Goal: Information Seeking & Learning: Learn about a topic

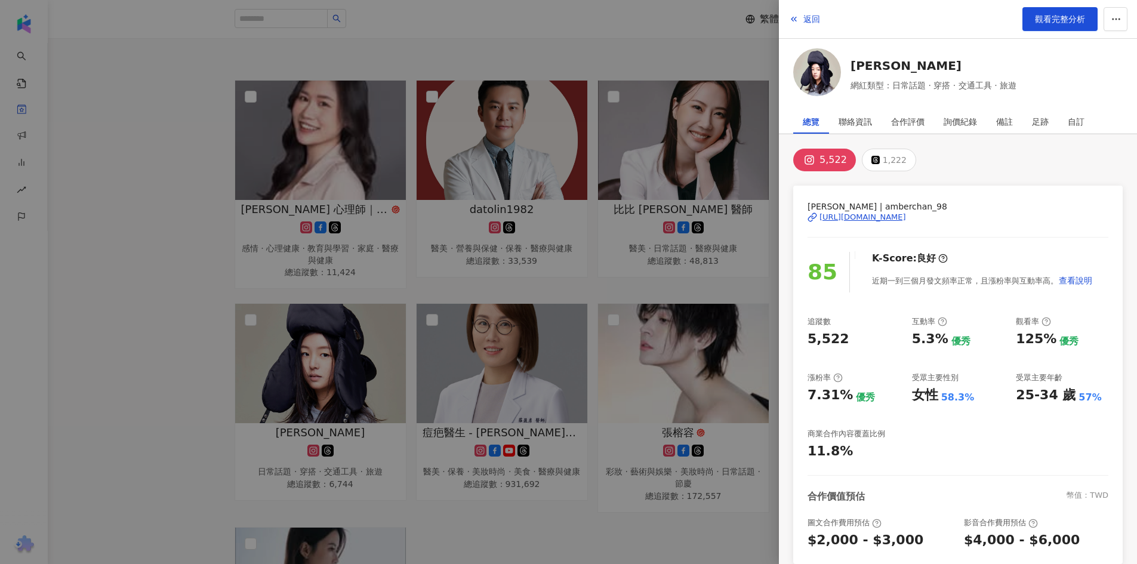
click at [154, 252] on div at bounding box center [568, 282] width 1137 height 564
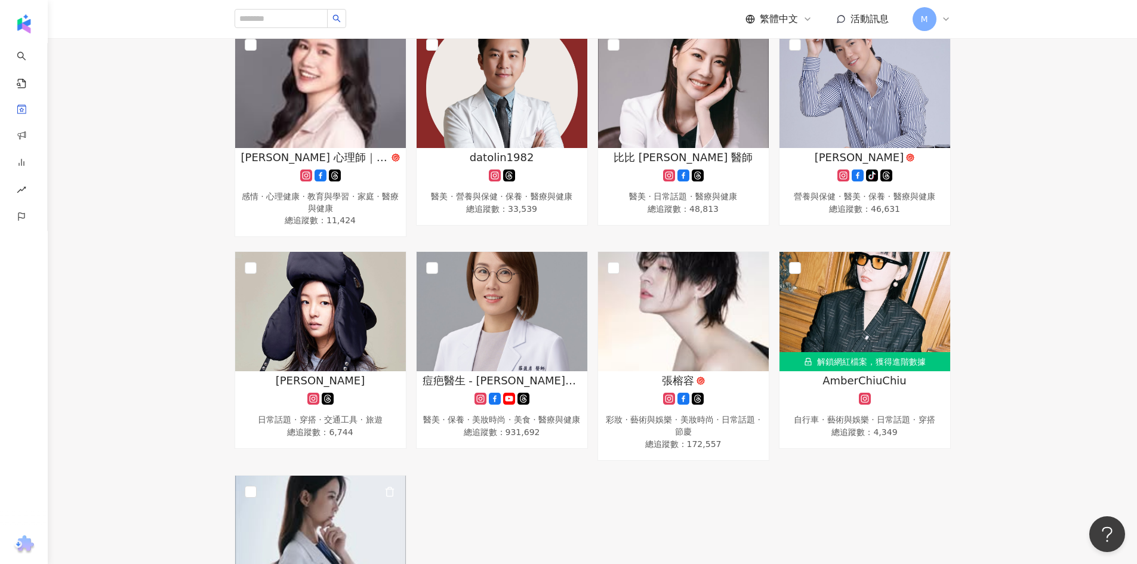
scroll to position [299, 0]
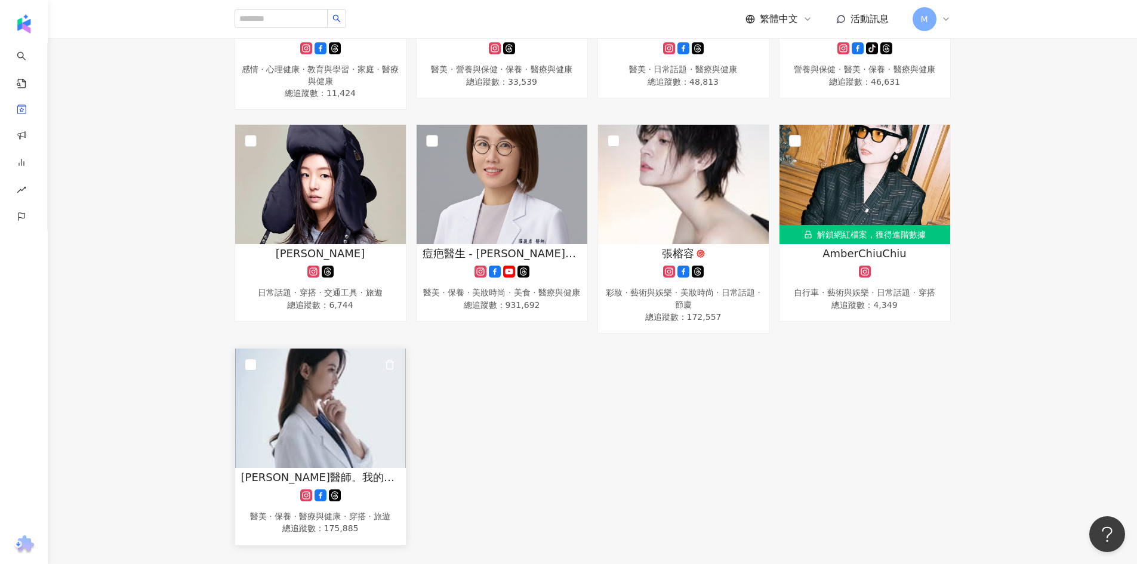
click at [337, 411] on img at bounding box center [320, 408] width 171 height 119
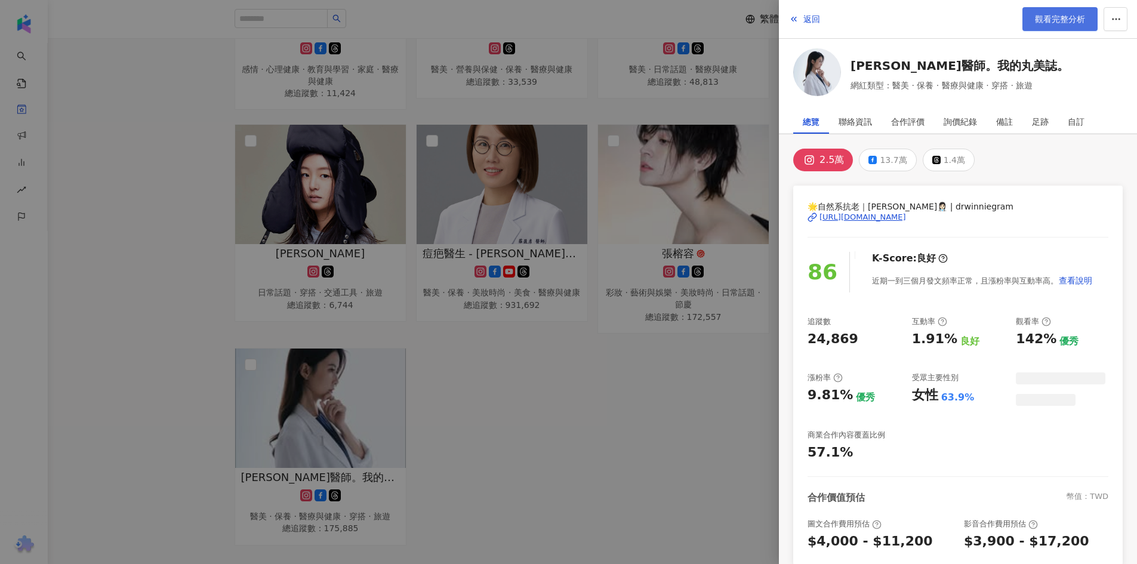
click at [1041, 21] on span "觀看完整分析" at bounding box center [1060, 19] width 50 height 10
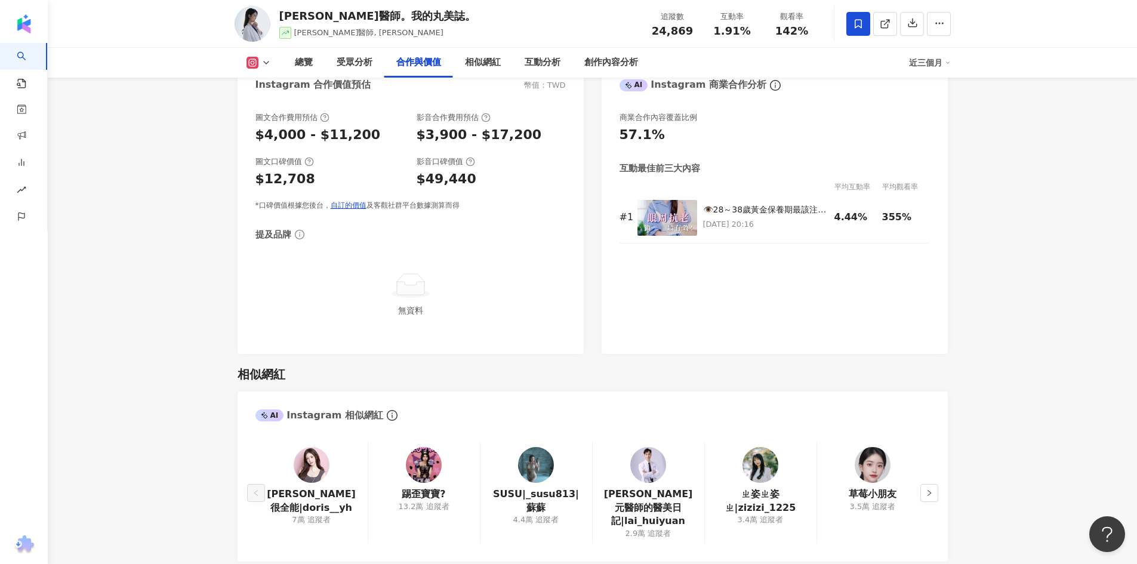
scroll to position [1672, 0]
